Goal: Task Accomplishment & Management: Manage account settings

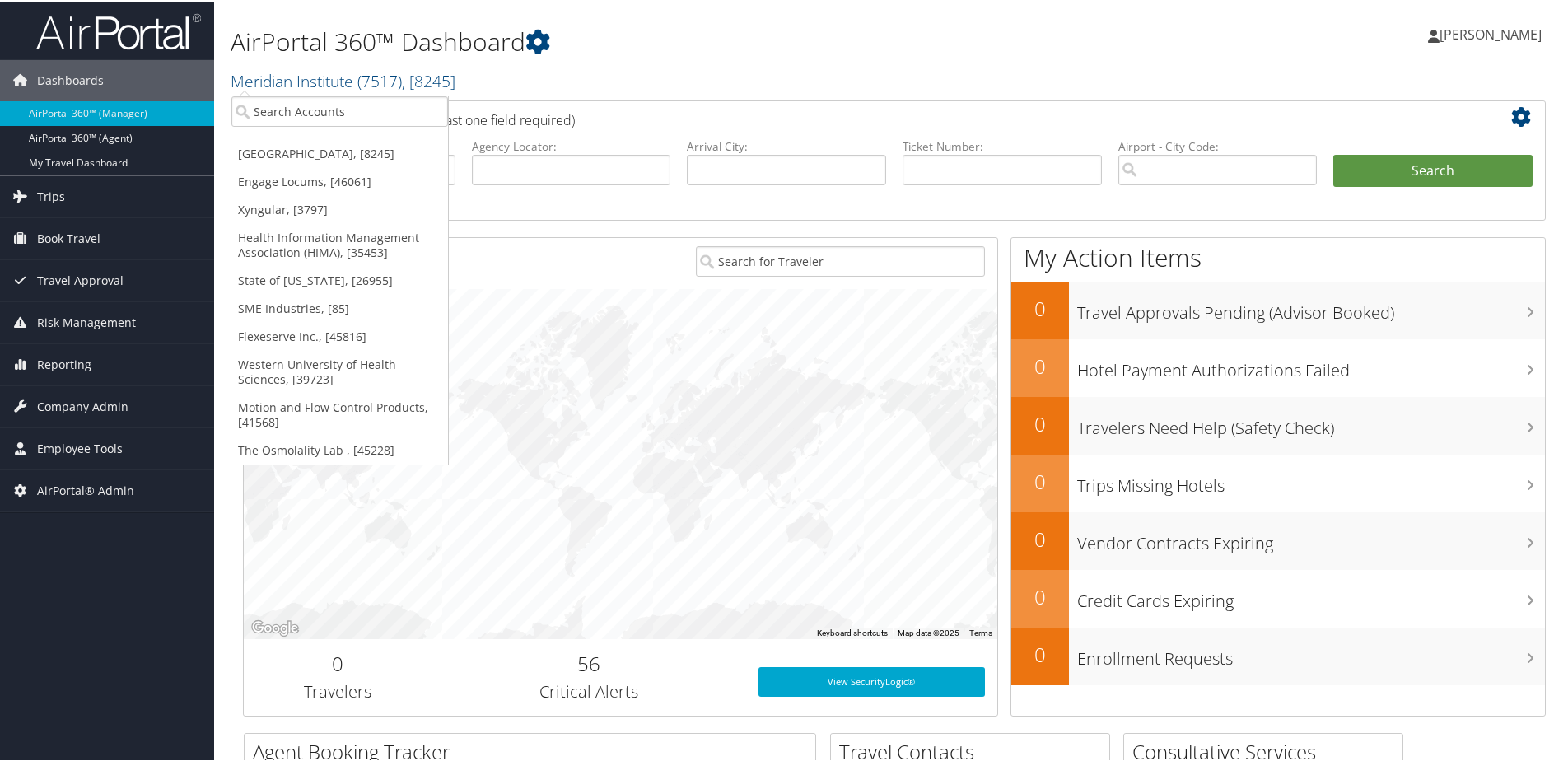
click at [299, 91] on small "Meridian Institute ( 7517 ) , [ 8245 ]" at bounding box center [343, 79] width 225 height 22
click at [291, 106] on input "search" at bounding box center [339, 110] width 217 height 30
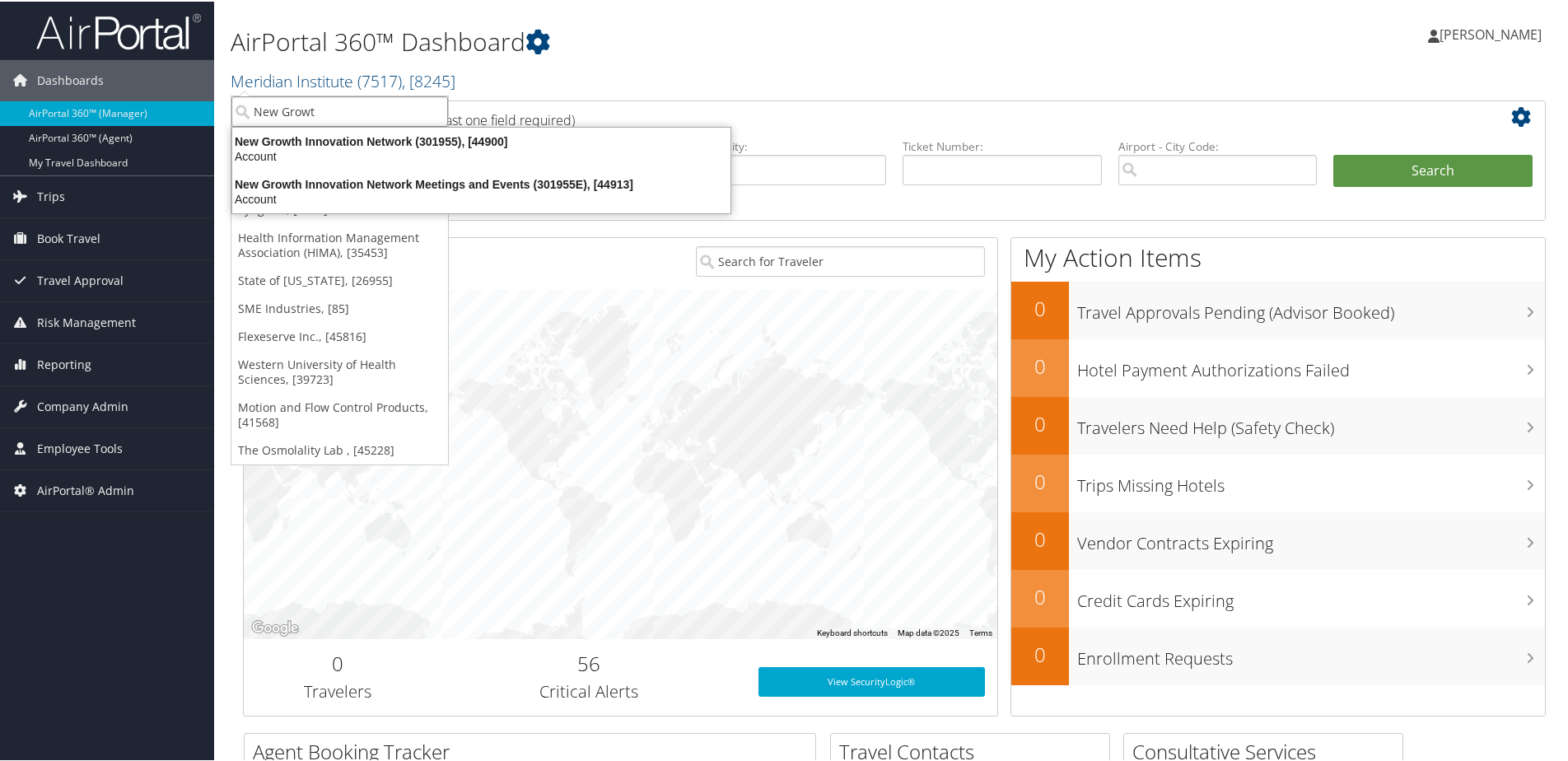
type input "New Growth"
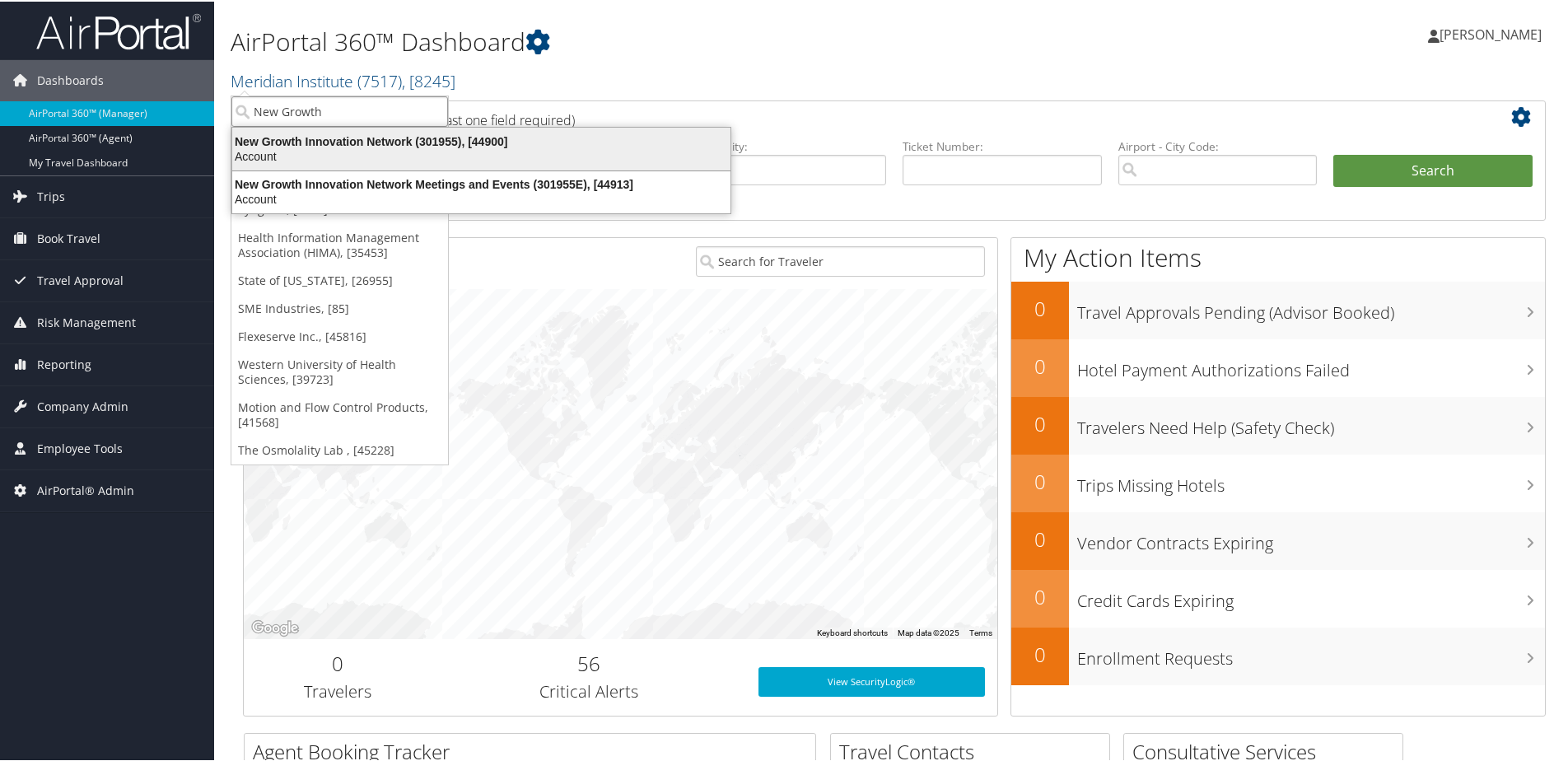
click at [301, 140] on div "New Growth Innovation Network (301955), [44900]" at bounding box center [482, 140] width 518 height 15
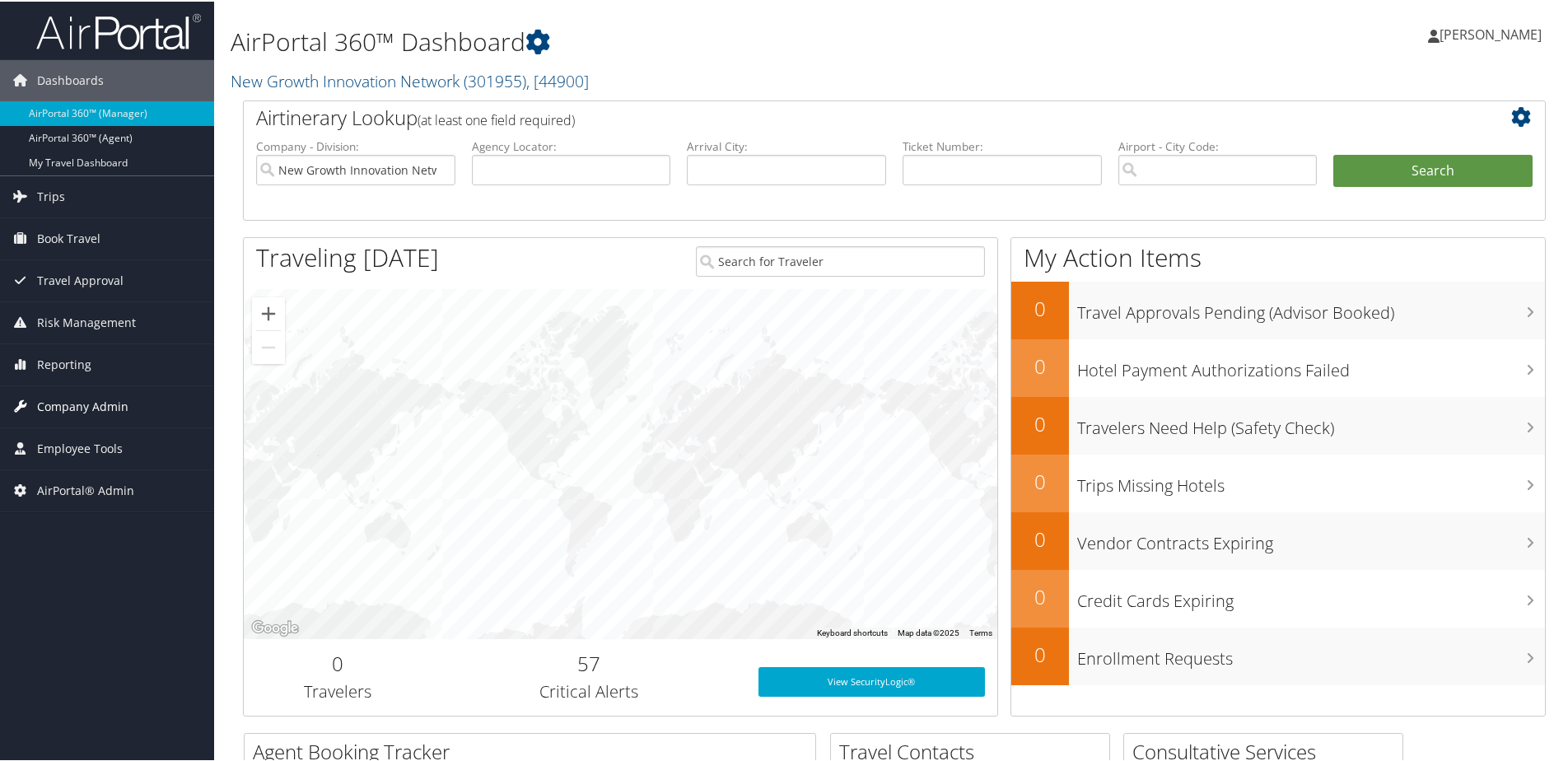
click at [65, 392] on span "Company Admin" at bounding box center [82, 405] width 91 height 42
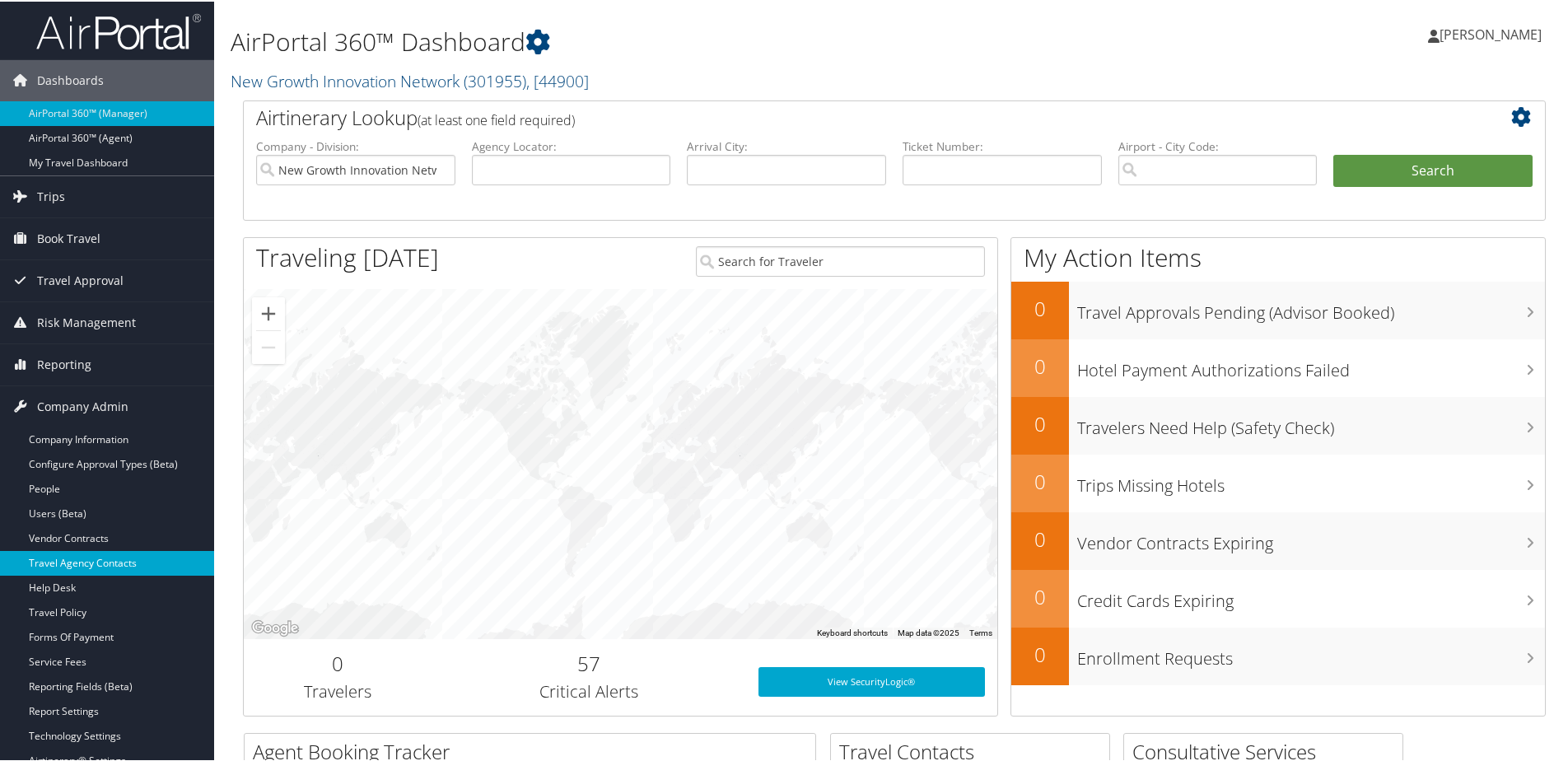
click at [69, 564] on link "Travel Agency Contacts" at bounding box center [107, 562] width 214 height 25
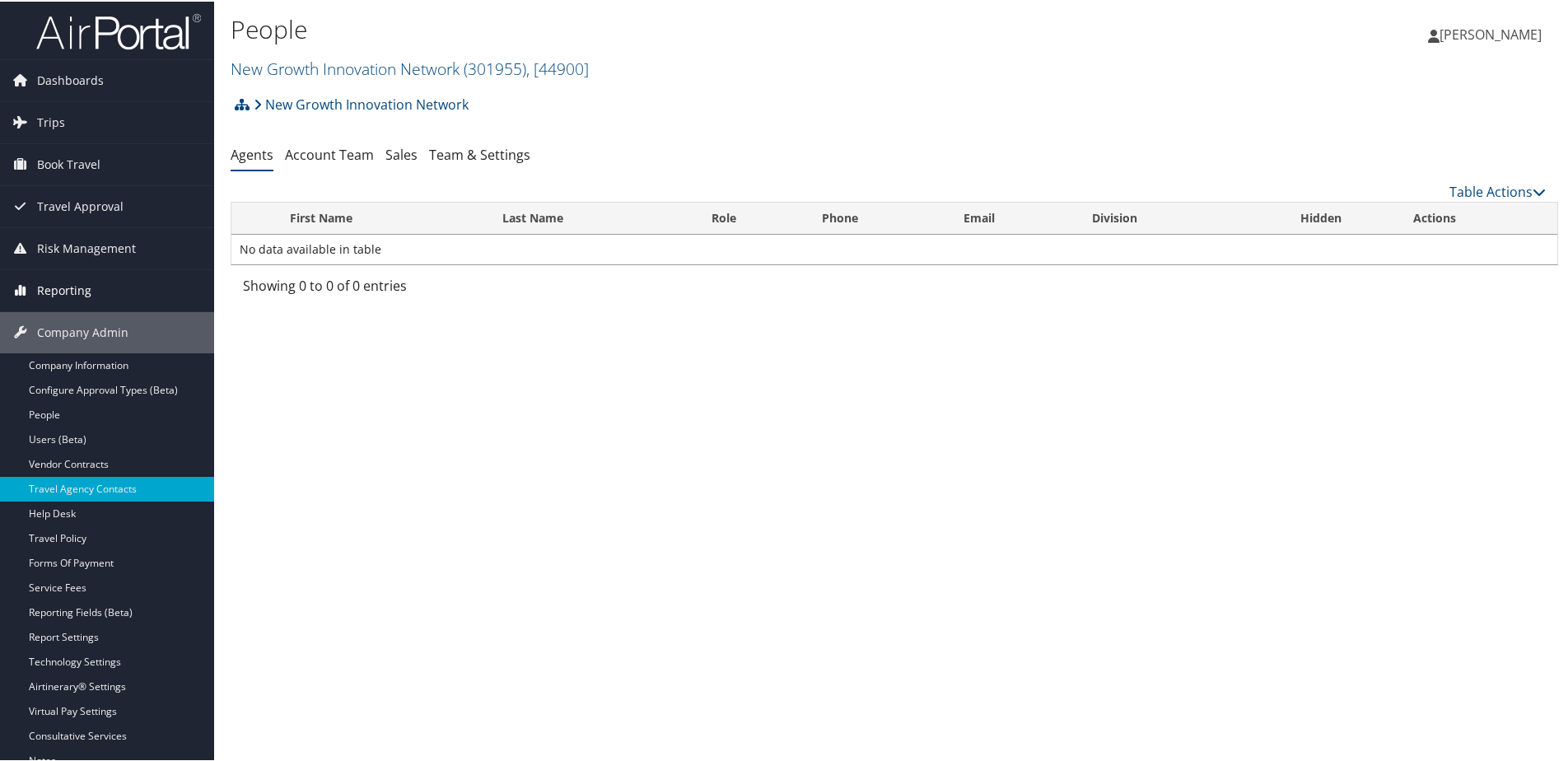
click at [88, 283] on span "Reporting" at bounding box center [65, 289] width 55 height 42
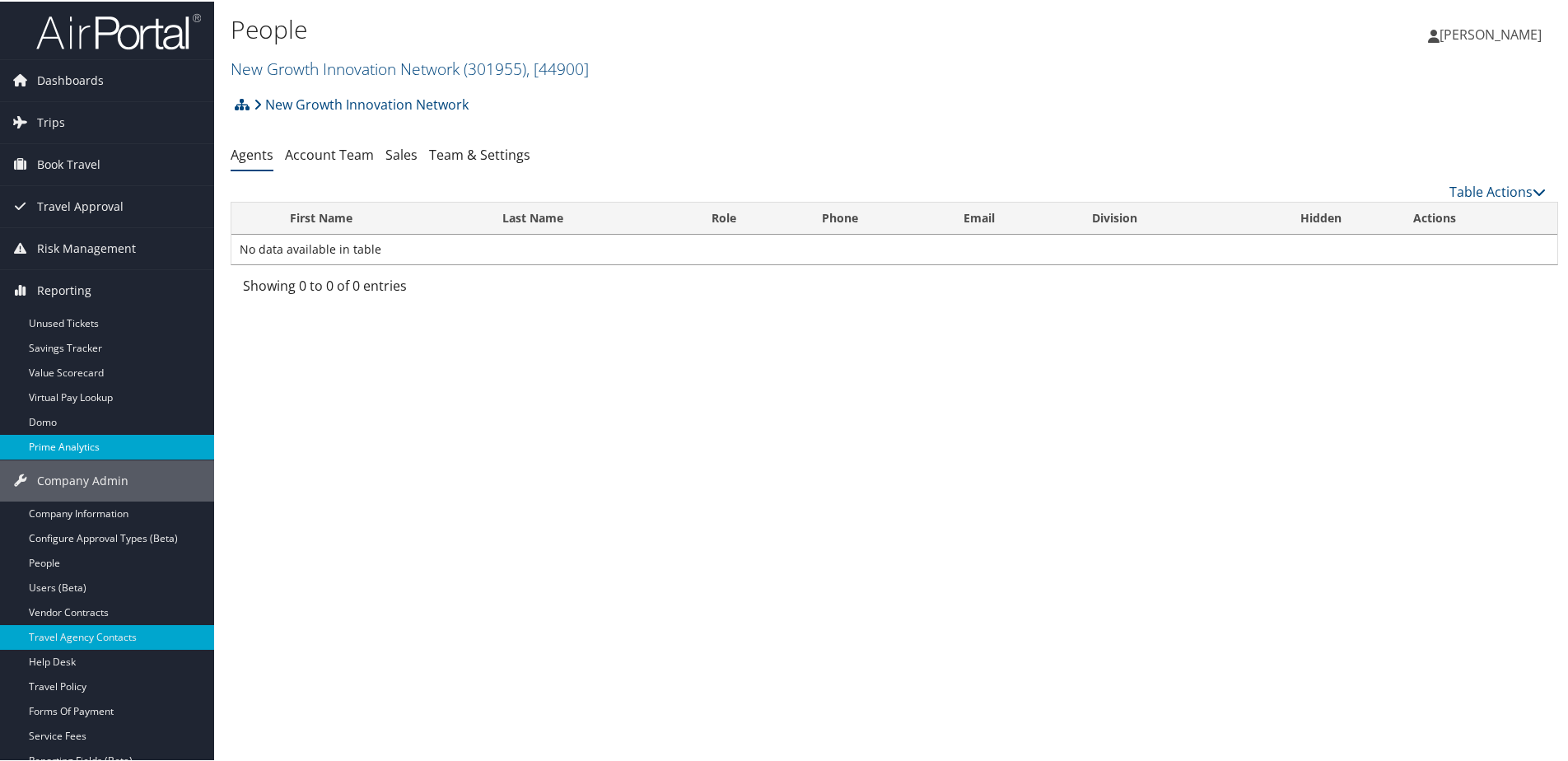
click at [66, 445] on link "Prime Analytics" at bounding box center [107, 445] width 214 height 25
click at [321, 146] on link "Account Team" at bounding box center [329, 153] width 89 height 19
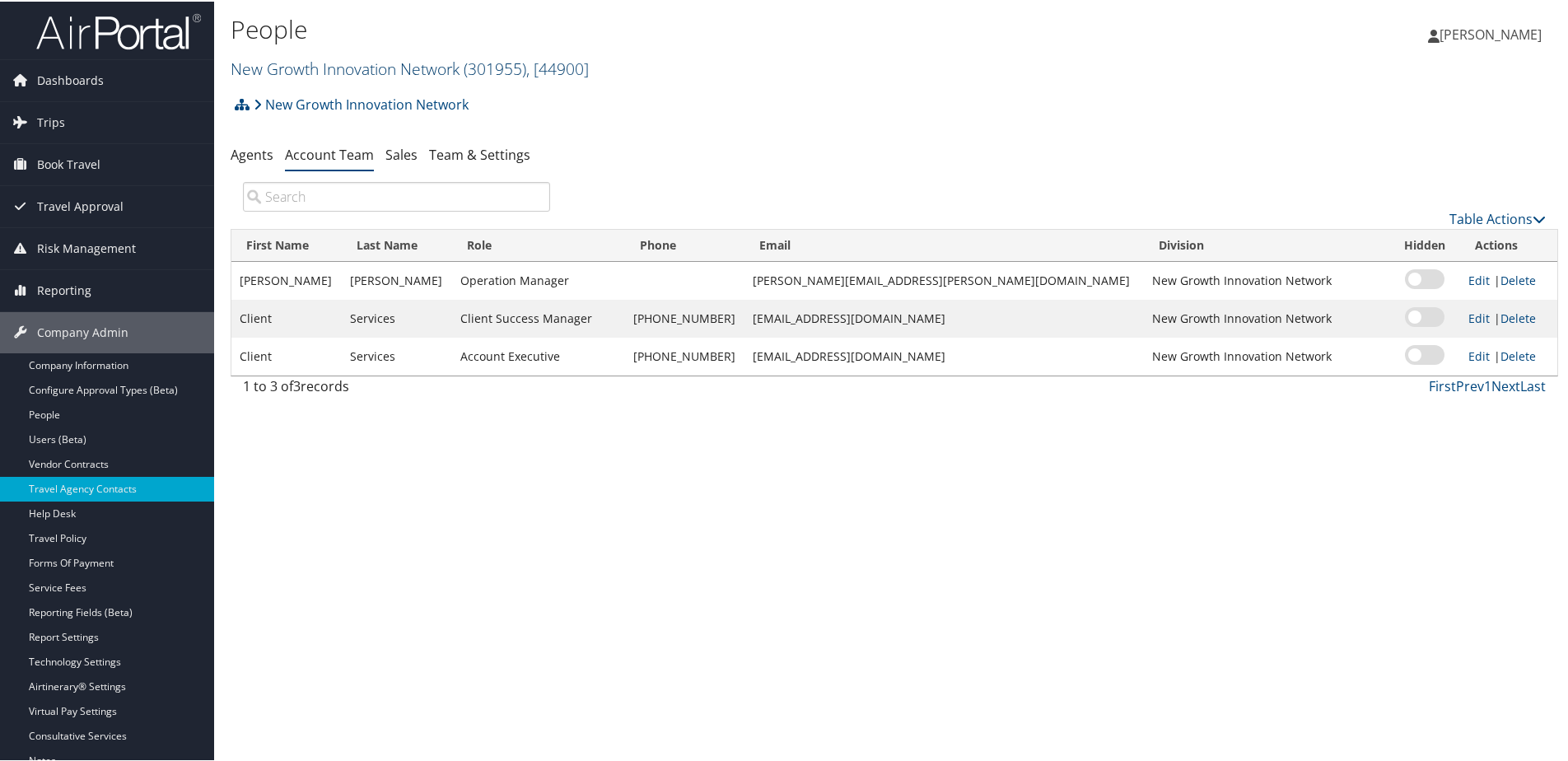
click at [255, 68] on link "New Growth Innovation Network ( 301955 ) , [ 44900 ]" at bounding box center [409, 66] width 358 height 22
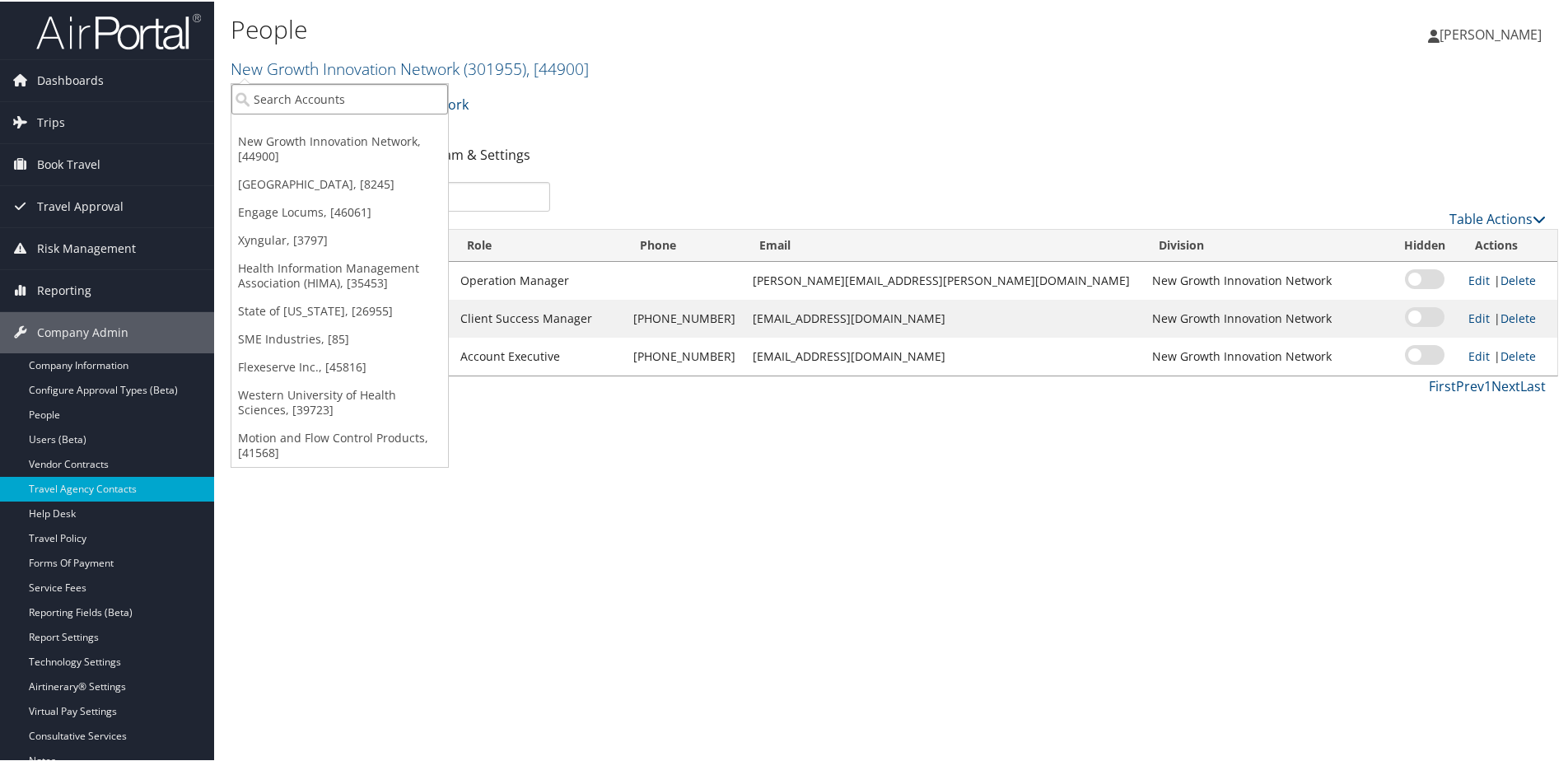
click at [259, 95] on input "search" at bounding box center [339, 97] width 217 height 30
type input "civi"
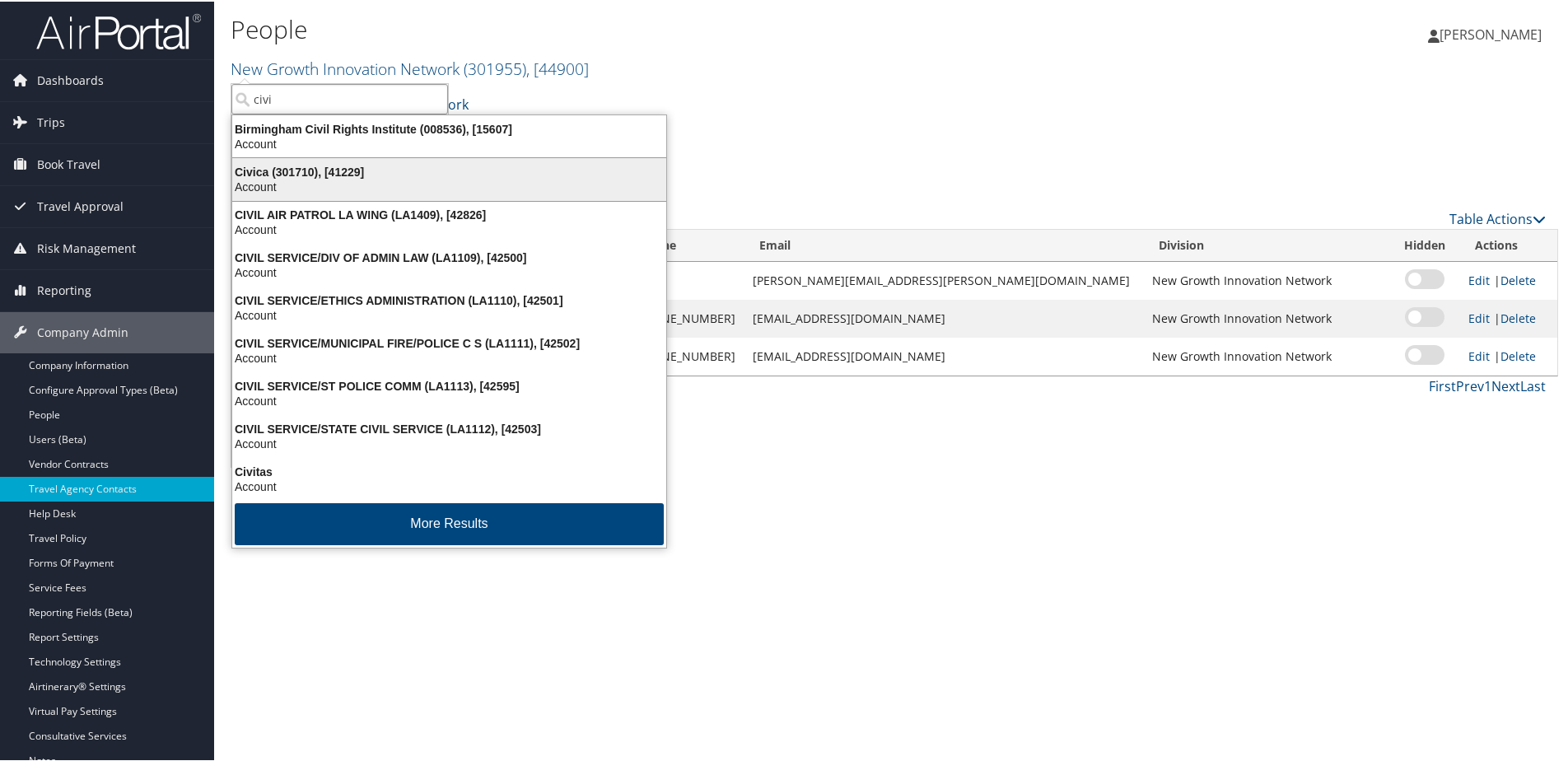
click at [278, 175] on div "Civica (301710), [41229]" at bounding box center [449, 171] width 453 height 15
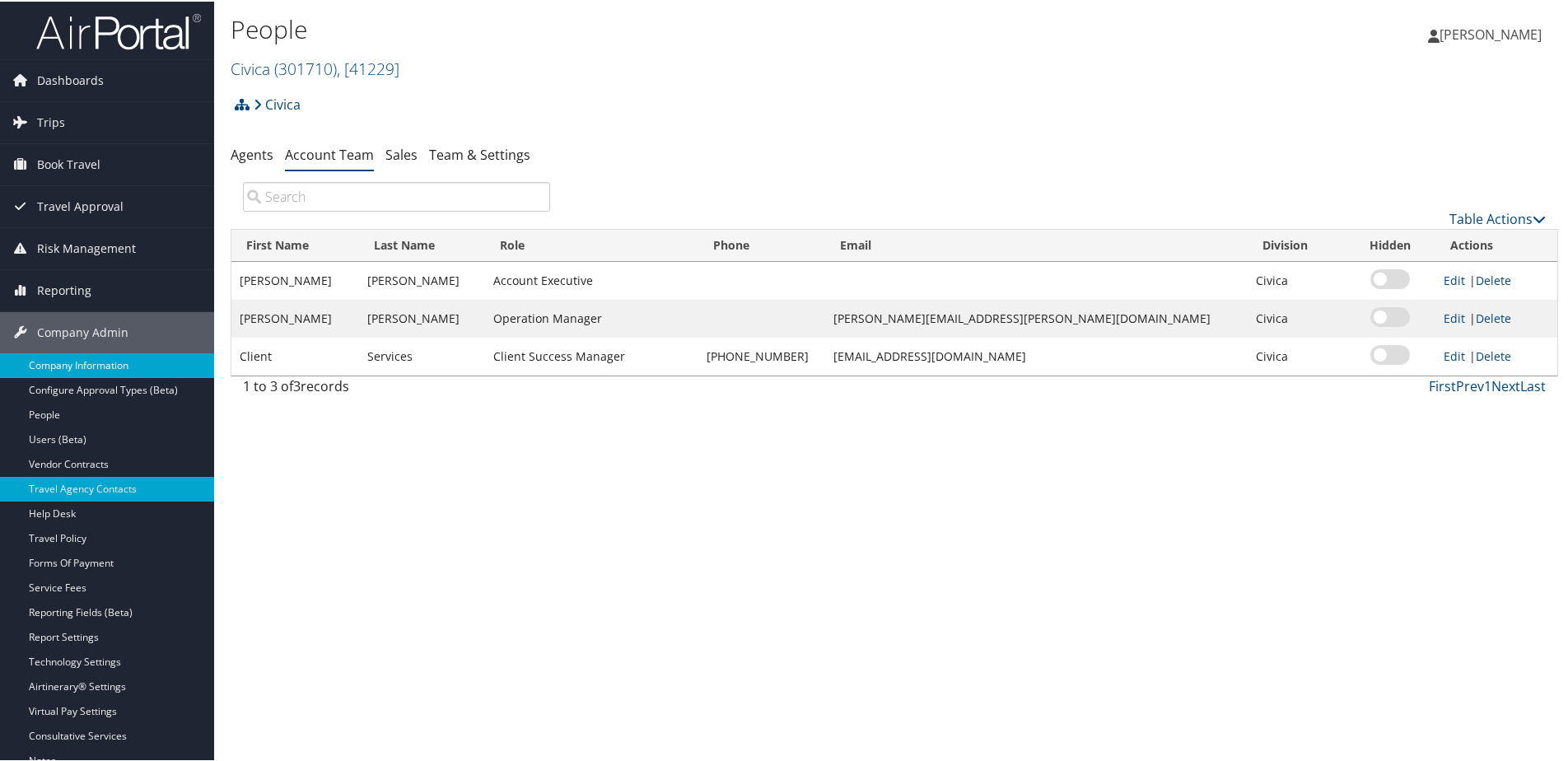
click at [71, 370] on link "Company Information" at bounding box center [107, 364] width 214 height 25
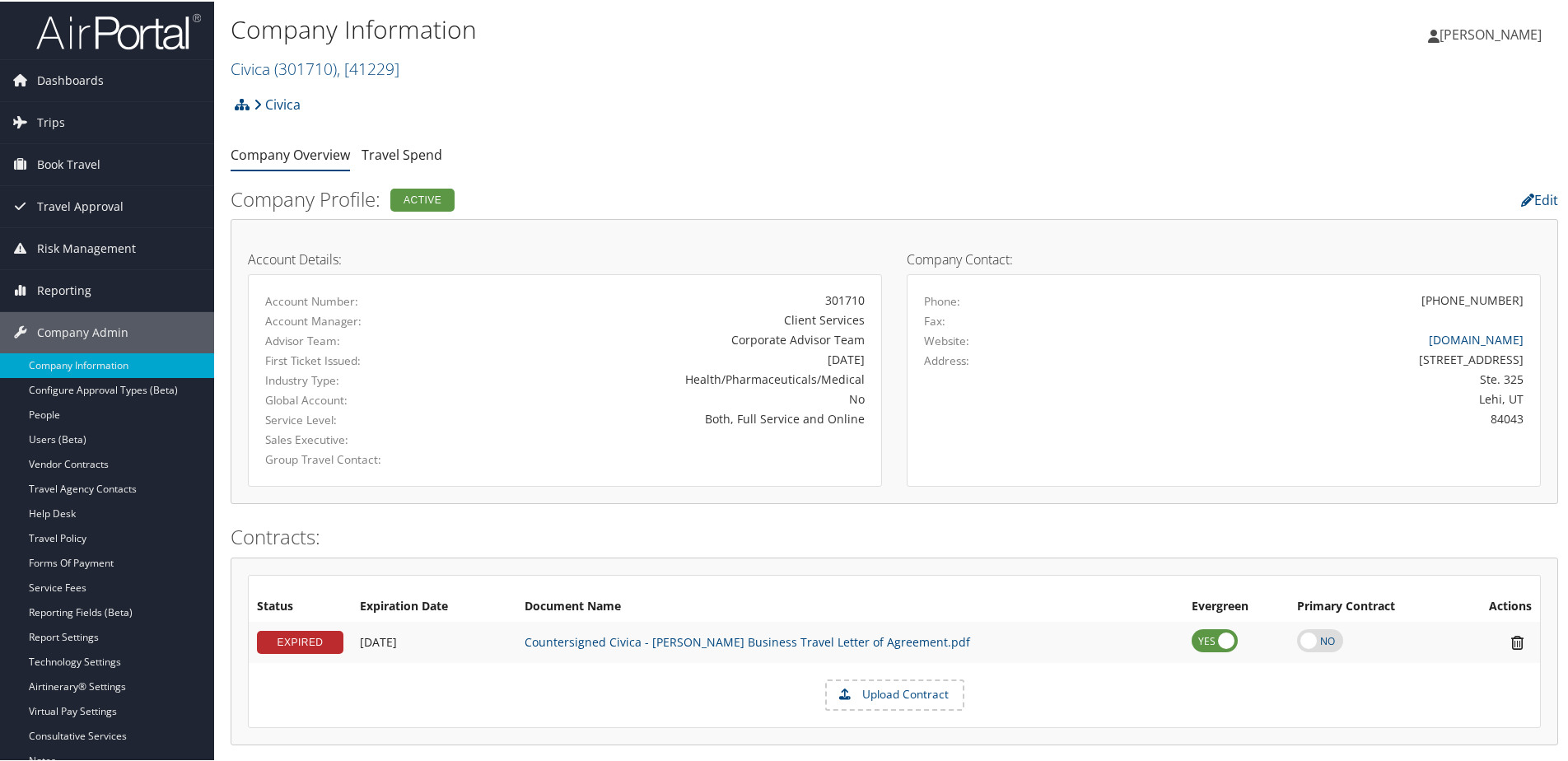
click at [1450, 34] on span "[PERSON_NAME]" at bounding box center [1491, 33] width 103 height 19
click at [1379, 299] on link "Sign Out" at bounding box center [1447, 297] width 184 height 28
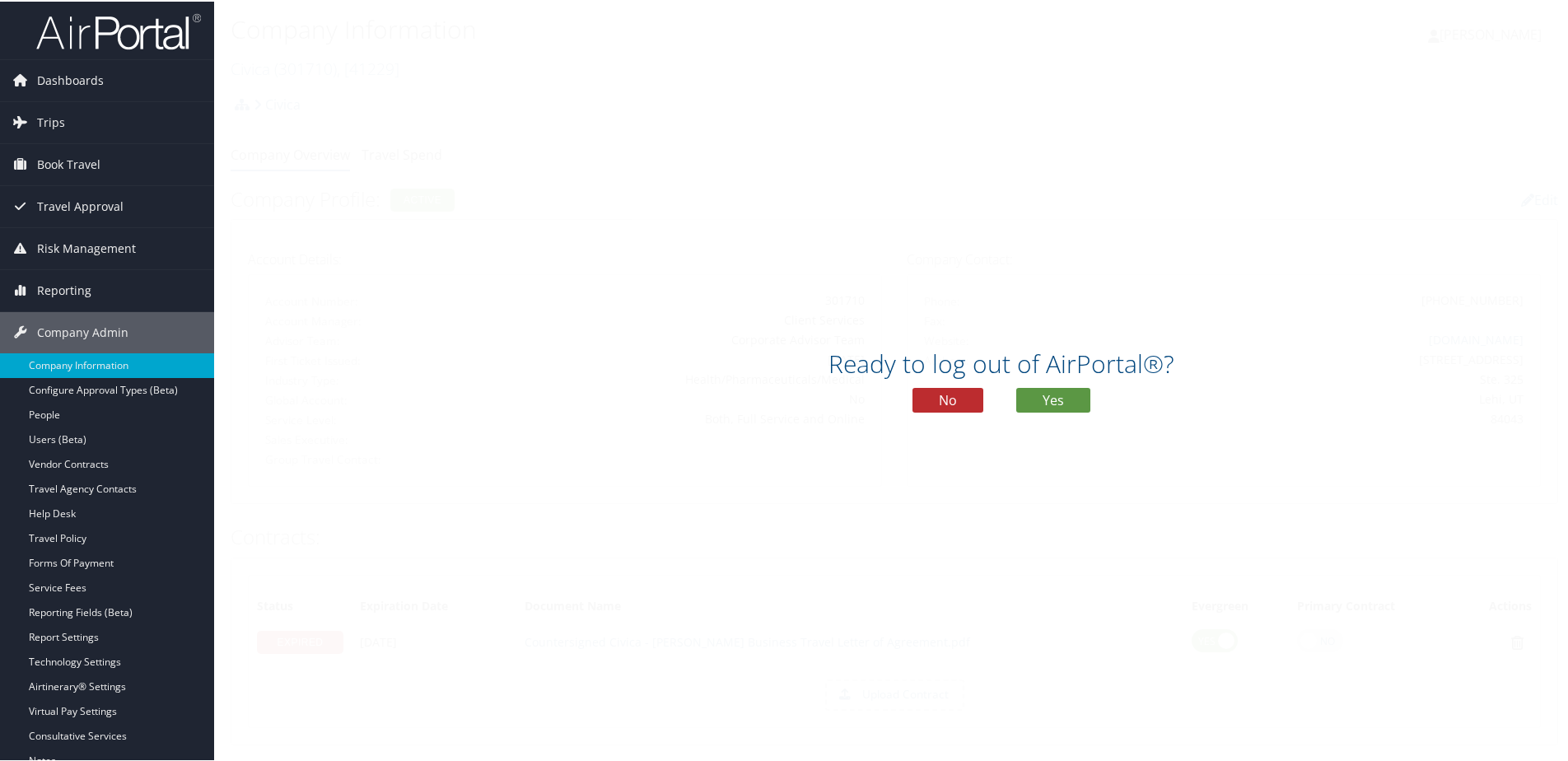
click at [1052, 384] on div "Ready to log out of AirPortal®? No Yes" at bounding box center [1001, 385] width 1575 height 85
click at [1047, 401] on button "Yes" at bounding box center [1054, 399] width 74 height 25
